Goal: Information Seeking & Learning: Learn about a topic

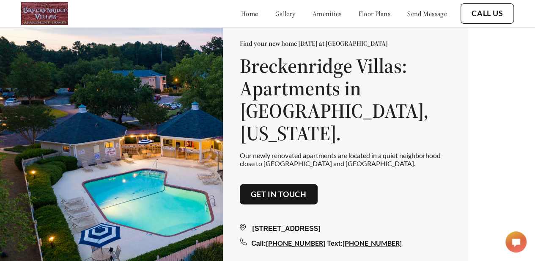
click at [363, 16] on link "floor plans" at bounding box center [374, 13] width 32 height 8
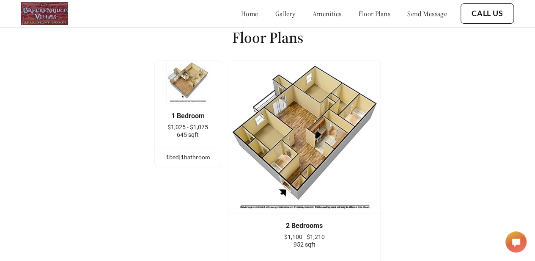
scroll to position [1043, 0]
click at [192, 86] on img at bounding box center [187, 81] width 43 height 43
click at [184, 154] on span "1" at bounding box center [182, 156] width 3 height 7
click at [196, 155] on div "1 bed | 1 bathroom" at bounding box center [188, 156] width 66 height 9
click at [175, 154] on div "1 bed | 1 bathroom" at bounding box center [188, 156] width 66 height 9
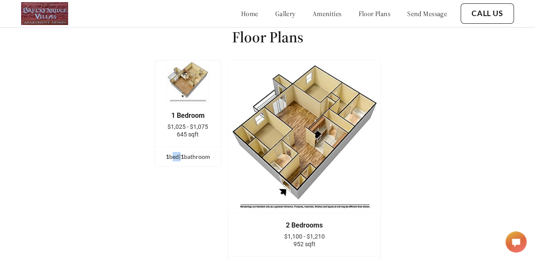
click at [175, 154] on div "1 bed | 1 bathroom" at bounding box center [188, 156] width 66 height 9
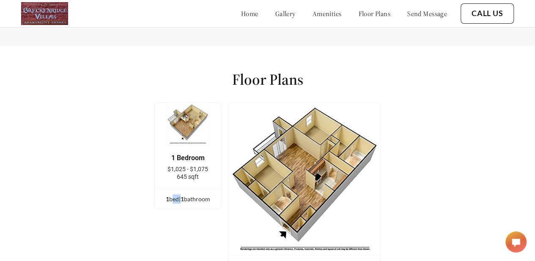
click at [190, 126] on img at bounding box center [187, 123] width 43 height 43
click at [190, 123] on img at bounding box center [187, 123] width 43 height 43
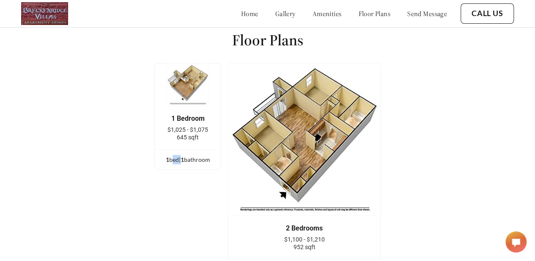
scroll to position [1085, 0]
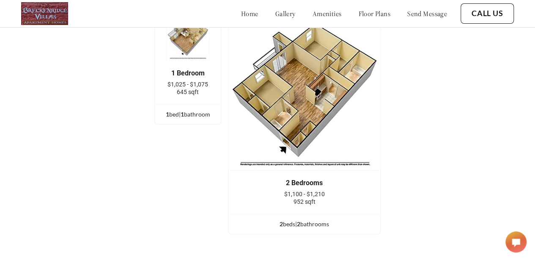
click at [289, 220] on div "2 bed s | 2 bathroom s" at bounding box center [304, 223] width 152 height 9
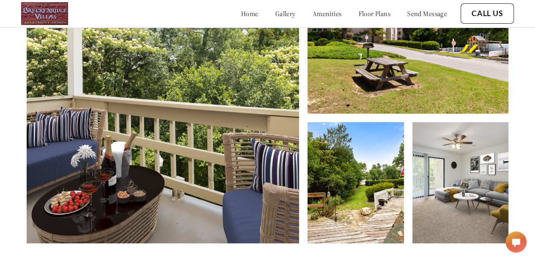
scroll to position [366, 0]
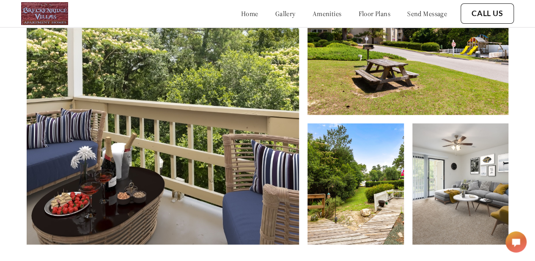
click at [275, 15] on link "gallery" at bounding box center [285, 13] width 20 height 8
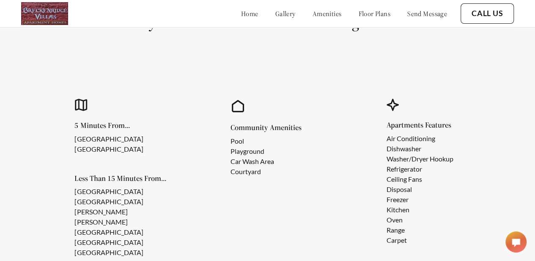
scroll to position [605, 0]
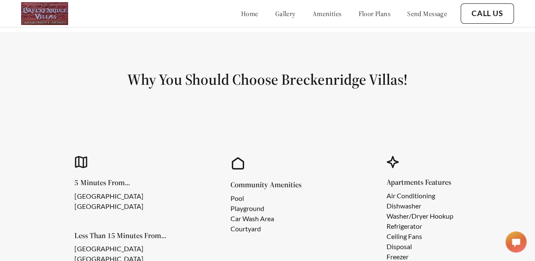
click at [275, 16] on link "gallery" at bounding box center [285, 13] width 20 height 8
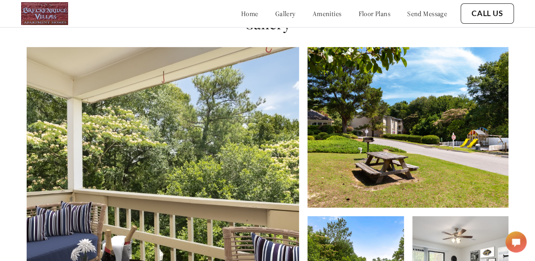
click at [275, 16] on link "gallery" at bounding box center [285, 13] width 20 height 8
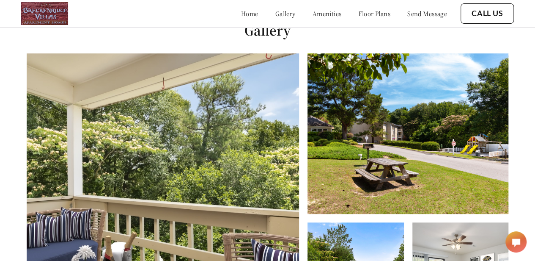
click at [241, 16] on link "home" at bounding box center [249, 13] width 17 height 8
